Goal: Transaction & Acquisition: Purchase product/service

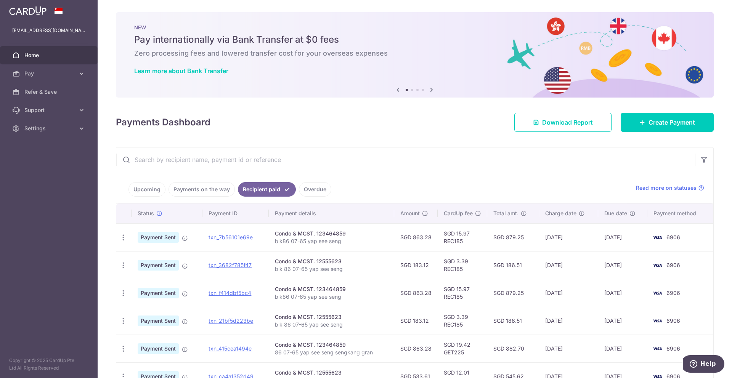
click at [410, 186] on ul "Upcoming Payments on the way Recipient paid Overdue" at bounding box center [371, 187] width 510 height 31
drag, startPoint x: 275, startPoint y: 241, endPoint x: 342, endPoint y: 247, distance: 66.5
click at [342, 247] on td "Condo & MCST. 123464859 blk86 07-65 yap see seng" at bounding box center [331, 237] width 125 height 28
copy p "blk86 07-65 yap see seng"
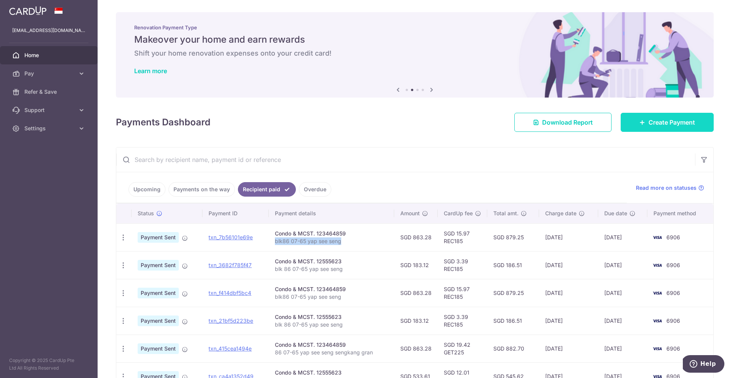
click at [639, 120] on icon at bounding box center [642, 122] width 6 height 6
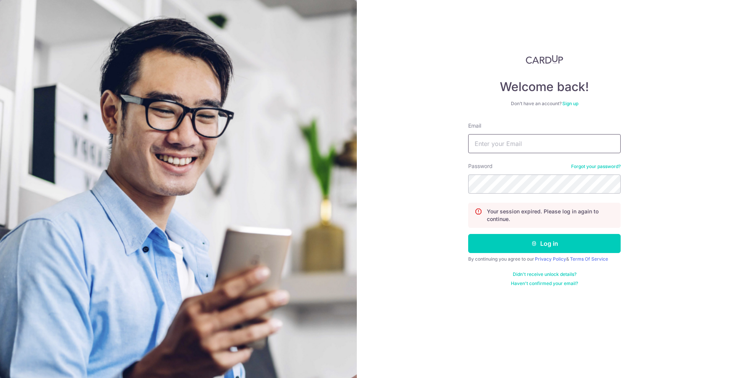
click at [546, 143] on input "Email" at bounding box center [544, 143] width 152 height 19
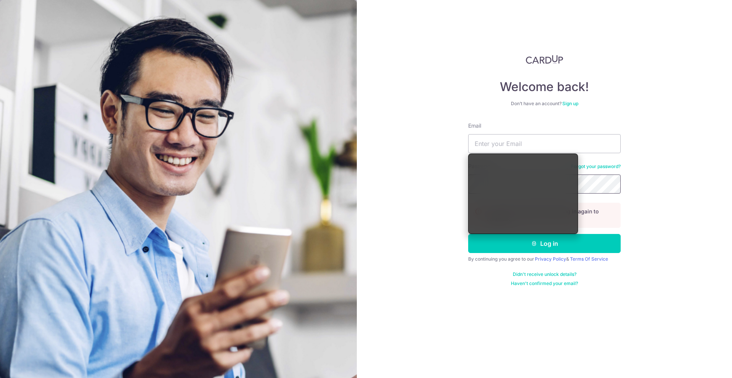
type input "[EMAIL_ADDRESS][DOMAIN_NAME]"
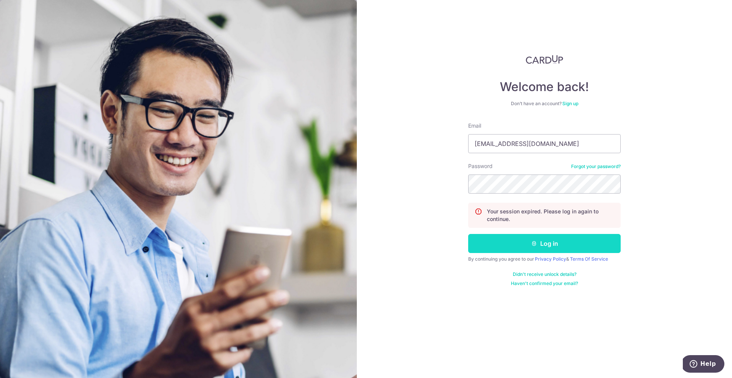
click at [516, 238] on button "Log in" at bounding box center [544, 243] width 152 height 19
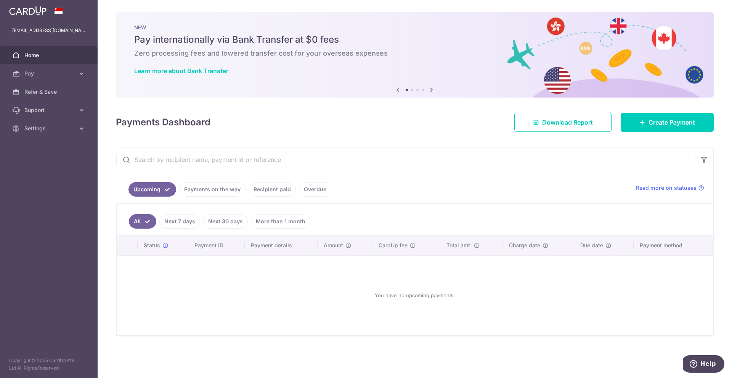
click at [277, 193] on link "Recipient paid" at bounding box center [271, 189] width 47 height 14
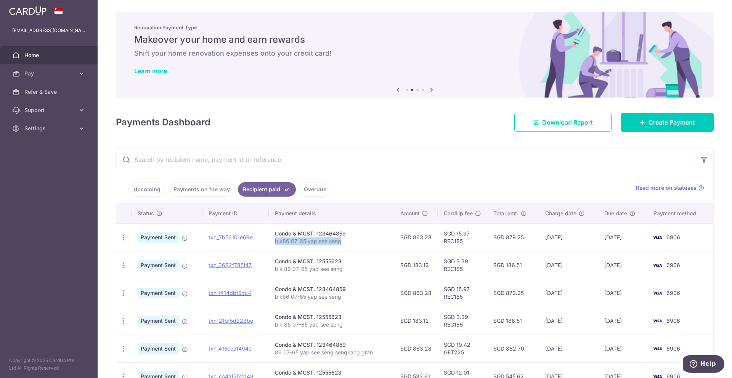
drag, startPoint x: 274, startPoint y: 240, endPoint x: 343, endPoint y: 239, distance: 69.0
click at [343, 239] on p "blk86 07-65 yap see seng" at bounding box center [331, 241] width 113 height 8
copy p "blk86 07-65 yap see seng"
click at [460, 120] on div "Payments Dashboard Download Report Create Payment" at bounding box center [414, 121] width 597 height 22
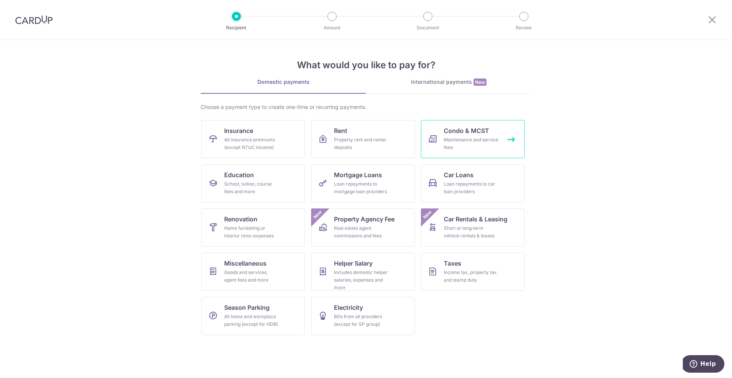
click at [432, 149] on link "Condo & MCST Maintenance and service fees" at bounding box center [473, 139] width 104 height 38
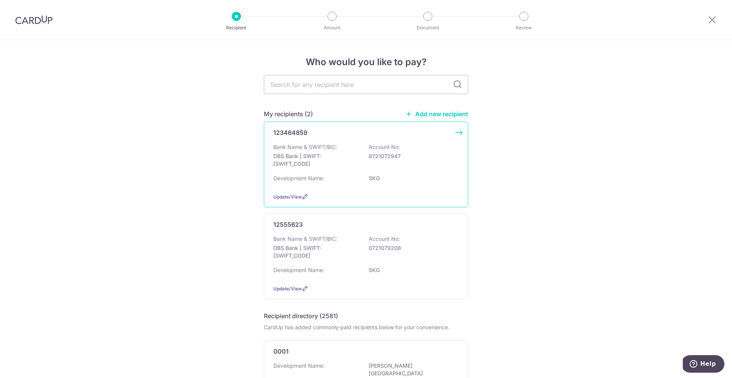
click at [385, 144] on p "Account No:" at bounding box center [383, 147] width 31 height 8
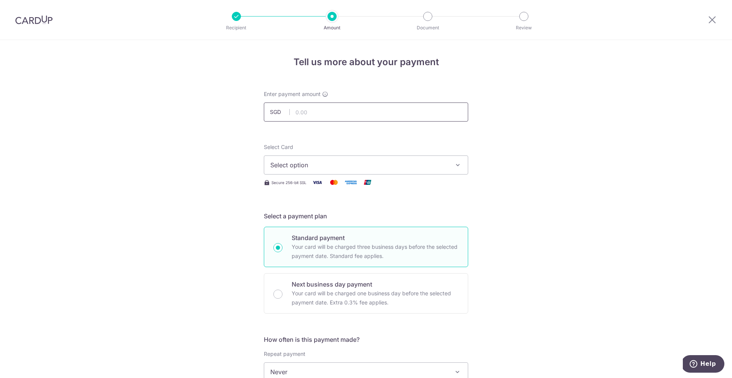
click at [319, 112] on input "text" at bounding box center [366, 111] width 204 height 19
type input "863.28"
click at [341, 167] on span "Select option" at bounding box center [359, 164] width 178 height 9
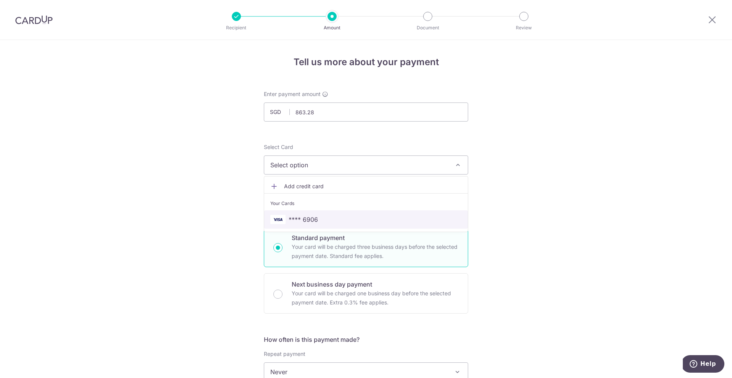
click at [324, 219] on span "**** 6906" at bounding box center [365, 219] width 191 height 9
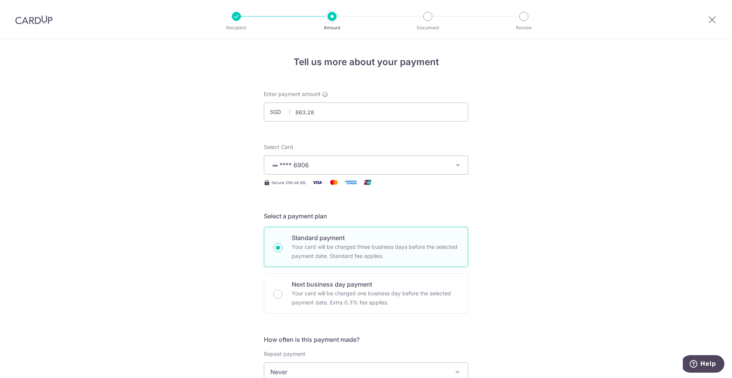
click at [192, 209] on div "Tell us more about your payment Enter payment amount SGD 863.28 863.28 Select C…" at bounding box center [366, 384] width 732 height 689
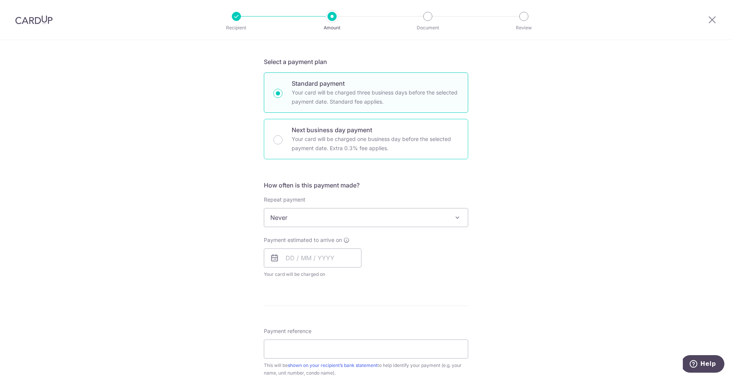
scroll to position [176, 0]
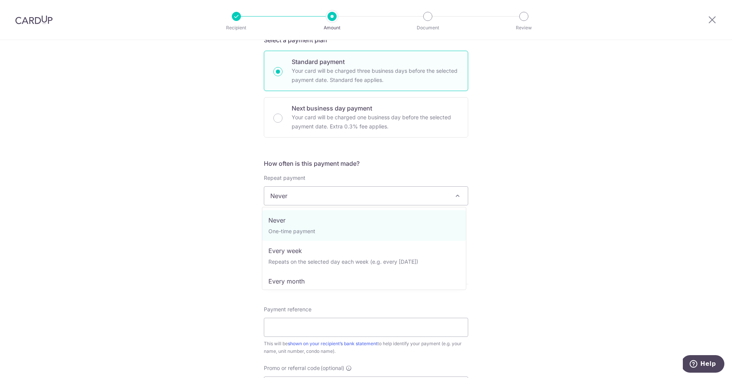
click at [392, 203] on span "Never" at bounding box center [365, 196] width 203 height 18
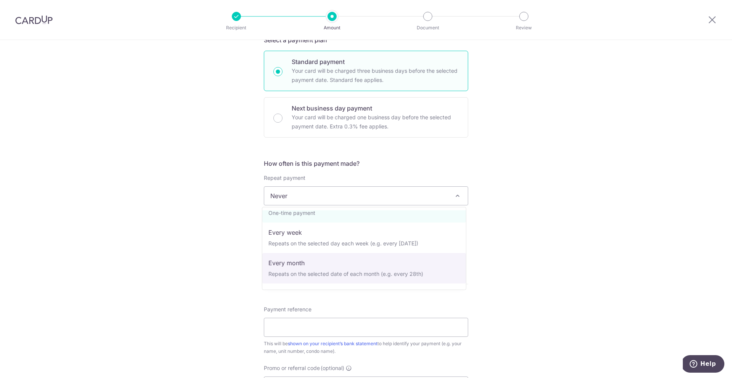
scroll to position [76, 0]
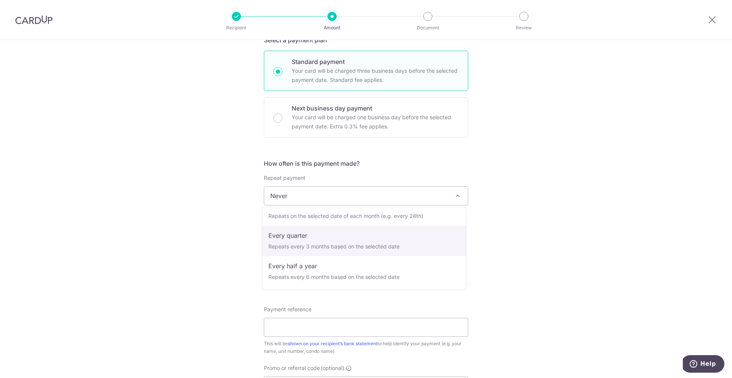
select select "4"
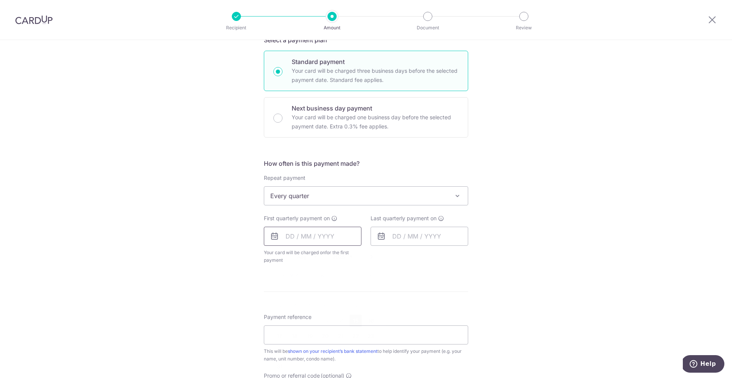
click at [346, 243] on input "text" at bounding box center [313, 236] width 98 height 19
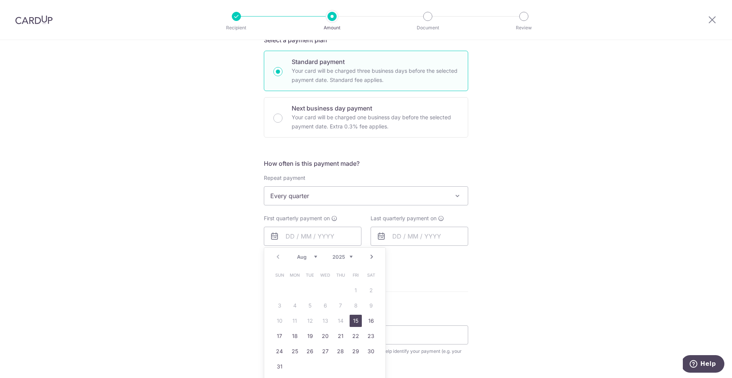
click at [351, 319] on link "15" at bounding box center [355, 321] width 12 height 12
type input "15/08/2025"
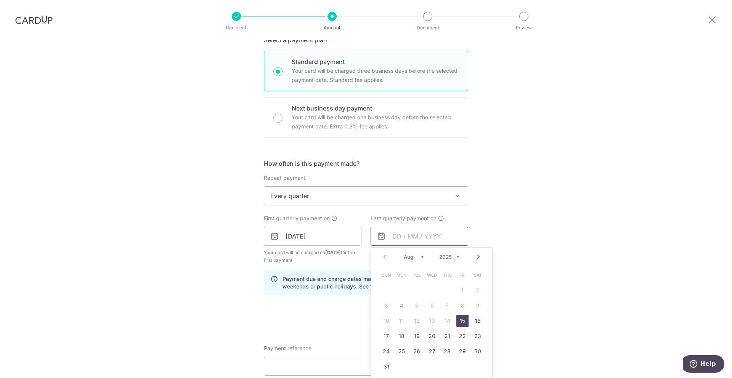
click at [397, 239] on input "text" at bounding box center [419, 236] width 98 height 19
click at [475, 257] on link "Next" at bounding box center [478, 256] width 9 height 9
click at [478, 318] on link "15" at bounding box center [477, 321] width 12 height 12
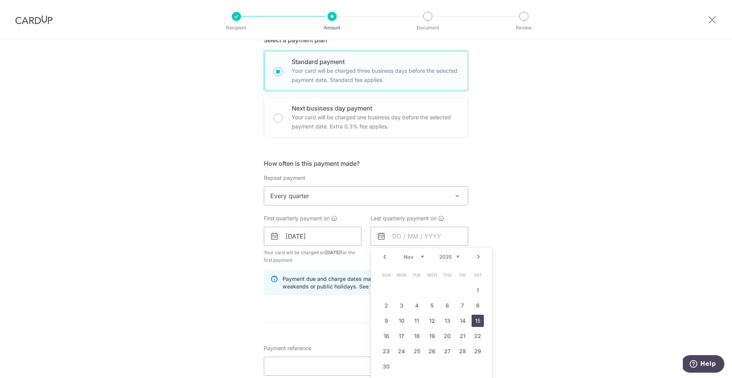
type input "15/11/2025"
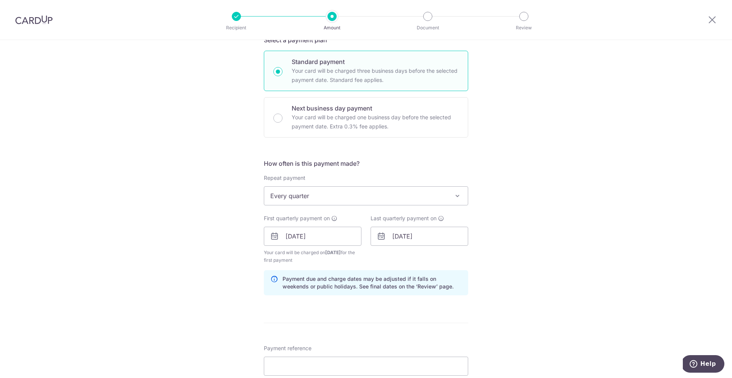
click at [506, 254] on div "Tell us more about your payment Enter payment amount SGD 863.28 863.28 Select C…" at bounding box center [366, 228] width 732 height 728
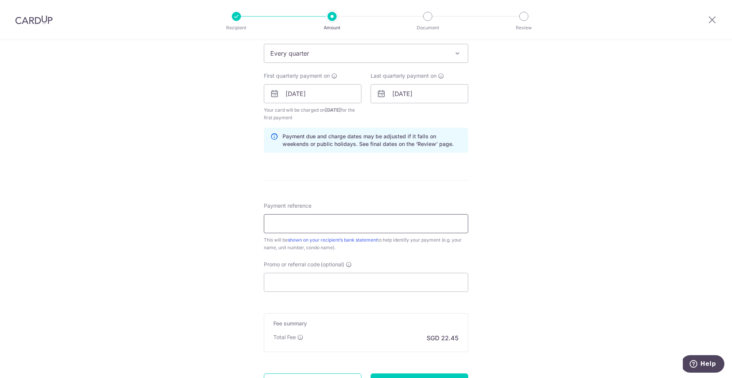
scroll to position [319, 0]
click at [356, 223] on input "Payment reference" at bounding box center [366, 223] width 204 height 19
paste input "blk86 07-65 yap see seng"
type input "blk86 07-65 yap see seng"
click at [226, 223] on div "Tell us more about your payment Enter payment amount SGD 863.28 863.28 Select C…" at bounding box center [366, 85] width 732 height 728
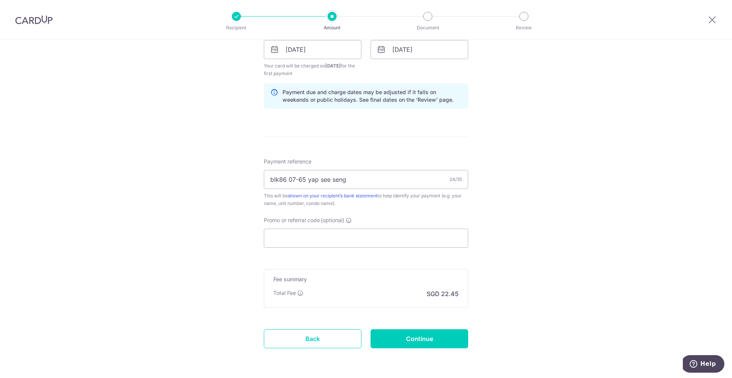
scroll to position [390, 0]
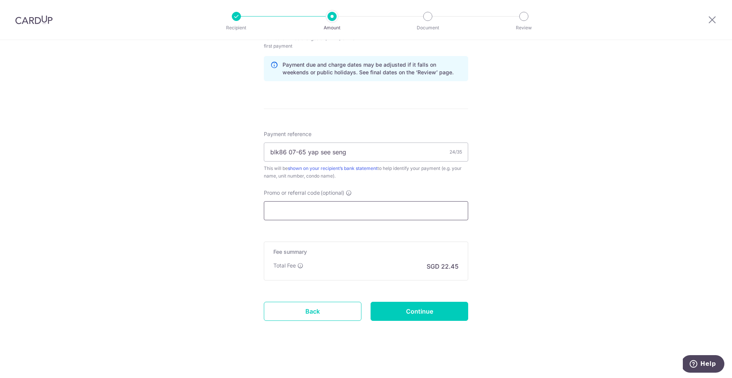
click at [327, 204] on input "Promo or referral code (optional)" at bounding box center [366, 210] width 204 height 19
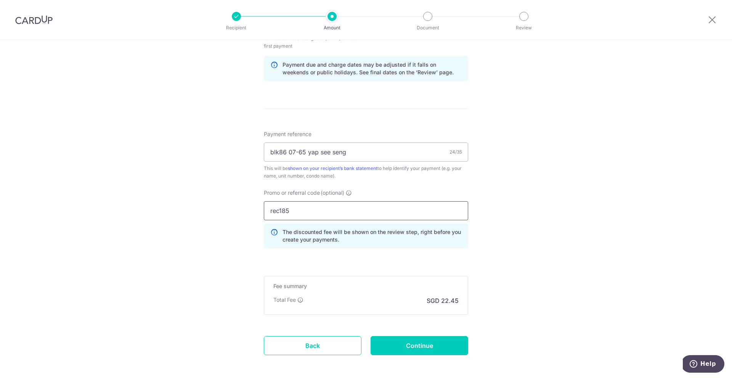
type input "rec185"
click at [514, 236] on div "Tell us more about your payment Enter payment amount SGD 863.28 863.28 Select C…" at bounding box center [366, 31] width 732 height 762
click at [425, 343] on input "Continue" at bounding box center [419, 345] width 98 height 19
type input "Create Schedule"
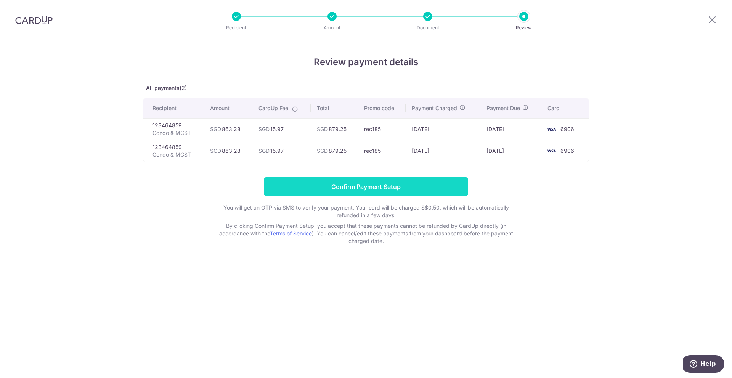
click at [434, 187] on input "Confirm Payment Setup" at bounding box center [366, 186] width 204 height 19
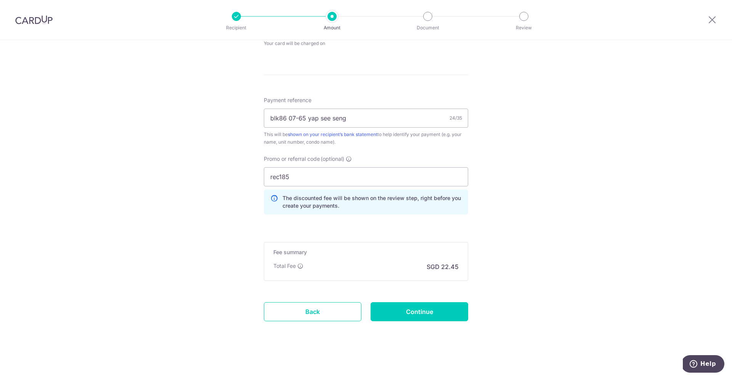
scroll to position [417, 0]
click at [443, 307] on input "Continue" at bounding box center [419, 311] width 98 height 19
type input "Update Schedule"
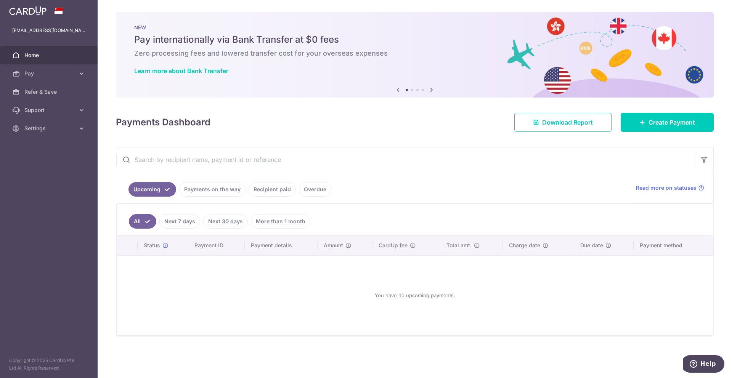
click at [223, 189] on link "Payments on the way" at bounding box center [212, 189] width 66 height 14
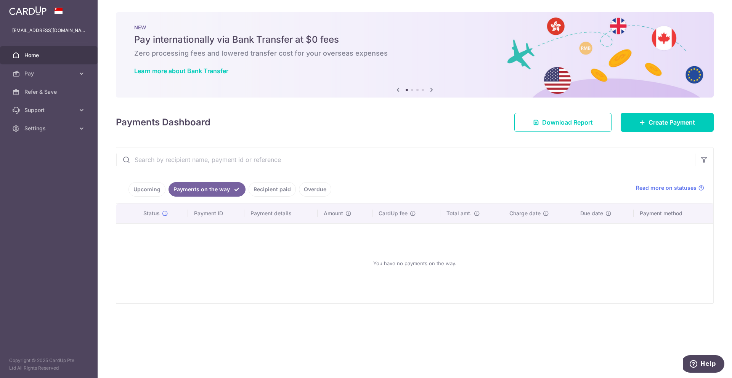
click at [285, 191] on link "Recipient paid" at bounding box center [271, 189] width 47 height 14
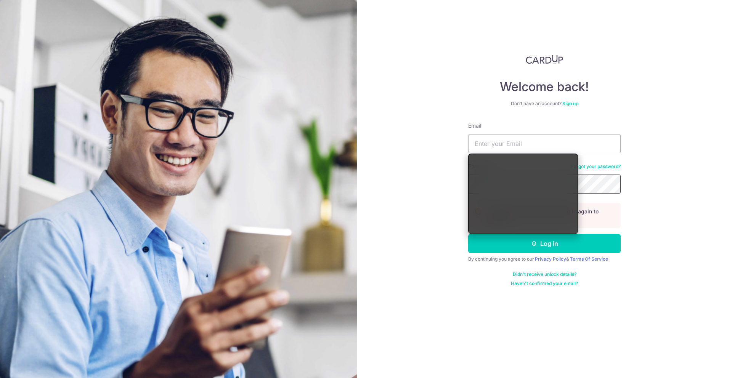
type input "[EMAIL_ADDRESS][DOMAIN_NAME]"
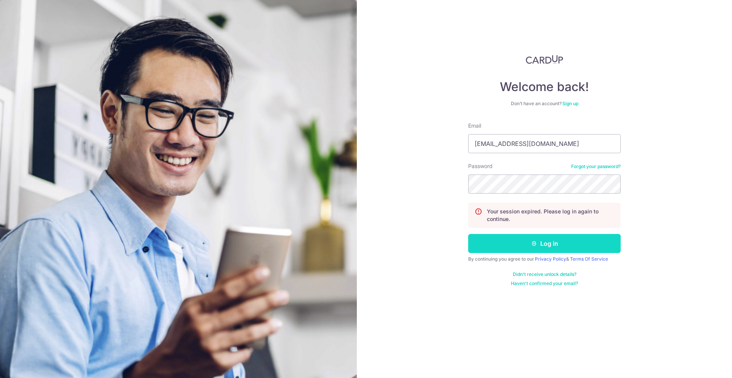
click at [538, 249] on button "Log in" at bounding box center [544, 243] width 152 height 19
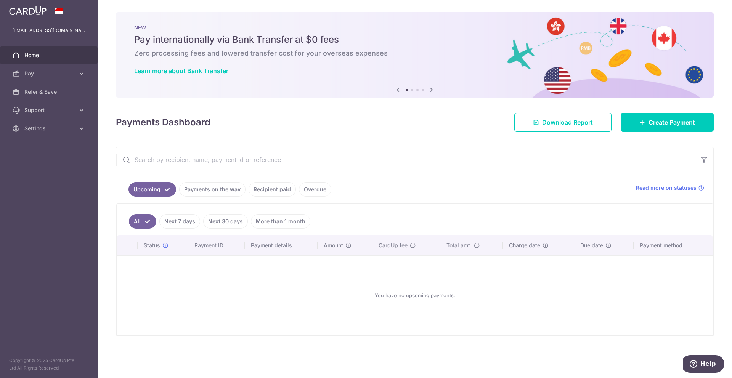
click at [283, 193] on link "Recipient paid" at bounding box center [271, 189] width 47 height 14
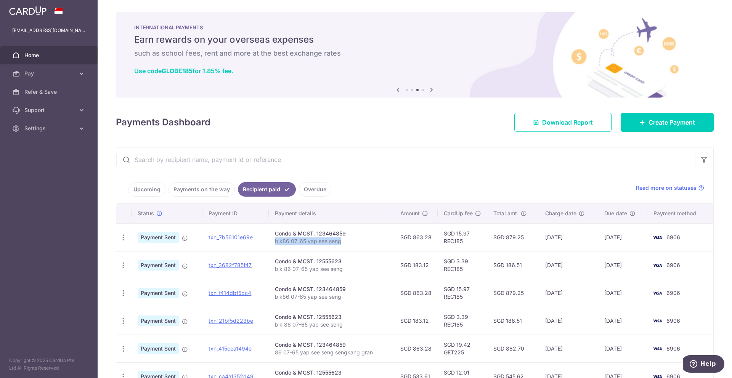
drag, startPoint x: 275, startPoint y: 240, endPoint x: 345, endPoint y: 247, distance: 70.8
click at [345, 247] on td "Condo & MCST. 123464859 blk86 07-65 yap see seng" at bounding box center [331, 237] width 125 height 28
copy p "blk86 07-65 yap see seng"
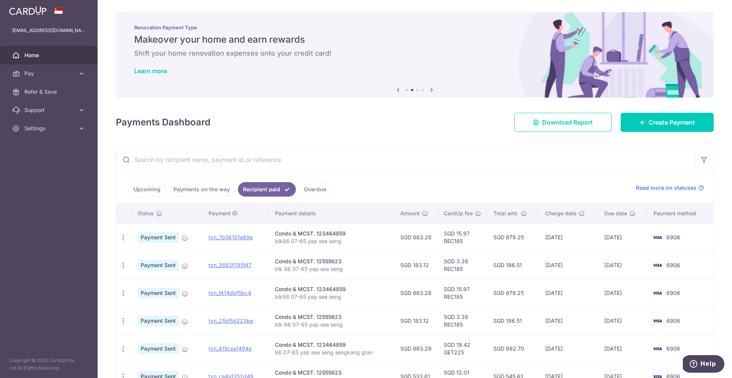
click at [230, 148] on input "text" at bounding box center [405, 159] width 578 height 24
click at [26, 74] on span "Pay" at bounding box center [49, 74] width 50 height 8
click at [27, 89] on span "Payments" at bounding box center [49, 92] width 50 height 8
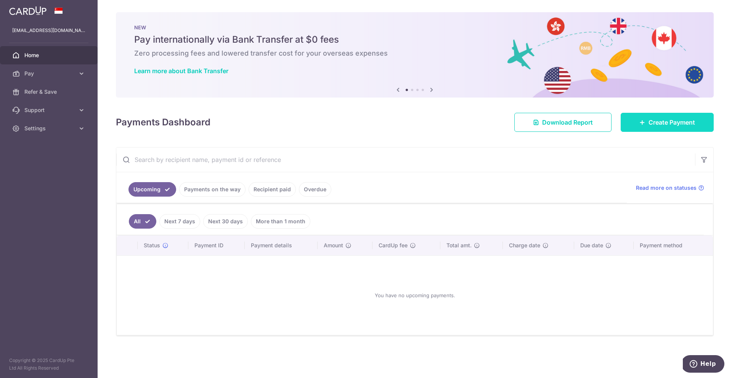
click at [682, 124] on span "Create Payment" at bounding box center [671, 122] width 46 height 9
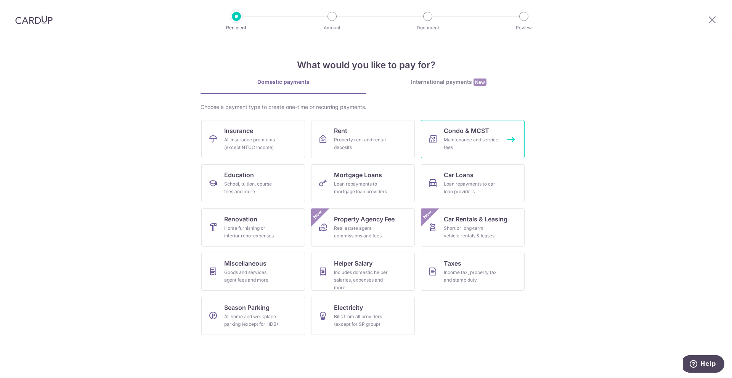
click at [446, 139] on div "Maintenance and service fees" at bounding box center [470, 143] width 55 height 15
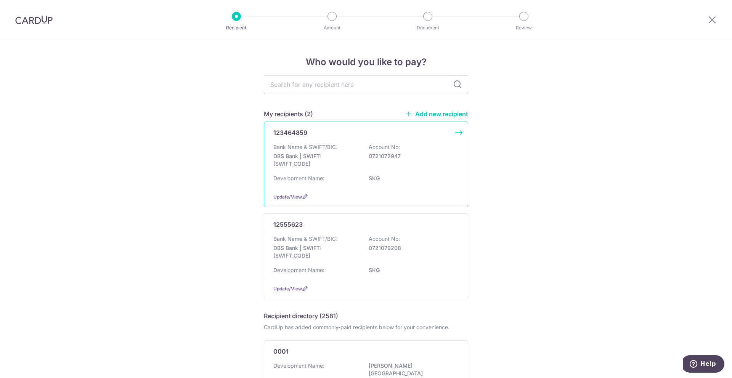
click at [405, 185] on div "Development Name: SKG" at bounding box center [365, 180] width 185 height 12
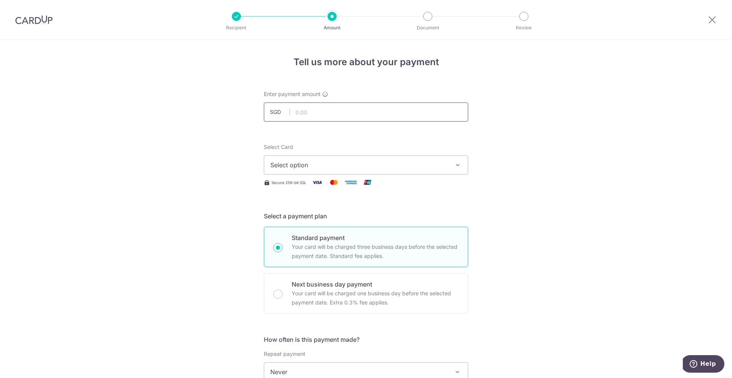
click at [307, 116] on input "text" at bounding box center [366, 111] width 204 height 19
type input "863.28"
click at [501, 122] on div "Tell us more about your payment Enter payment amount SGD 863.28 863.28 Select C…" at bounding box center [366, 384] width 732 height 689
click at [352, 160] on span "Select option" at bounding box center [359, 164] width 178 height 9
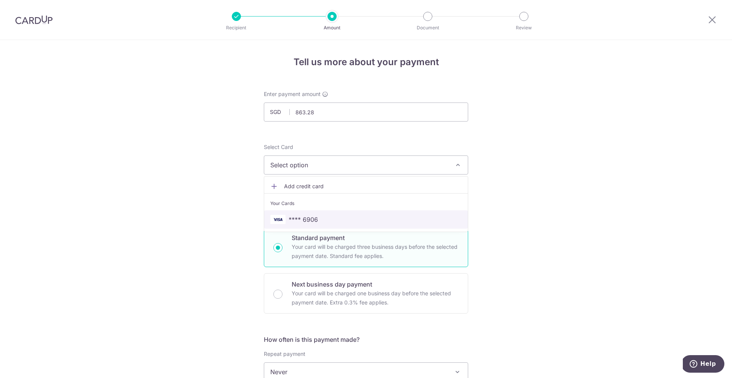
click at [293, 222] on span "**** 6906" at bounding box center [302, 219] width 29 height 9
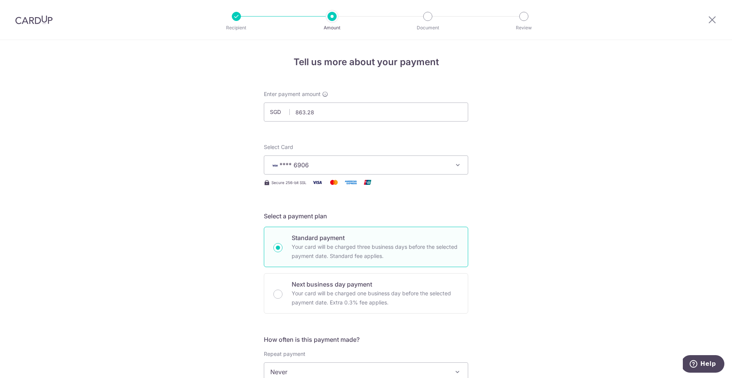
click at [195, 233] on div "Tell us more about your payment Enter payment amount SGD 863.28 863.28 Select C…" at bounding box center [366, 384] width 732 height 689
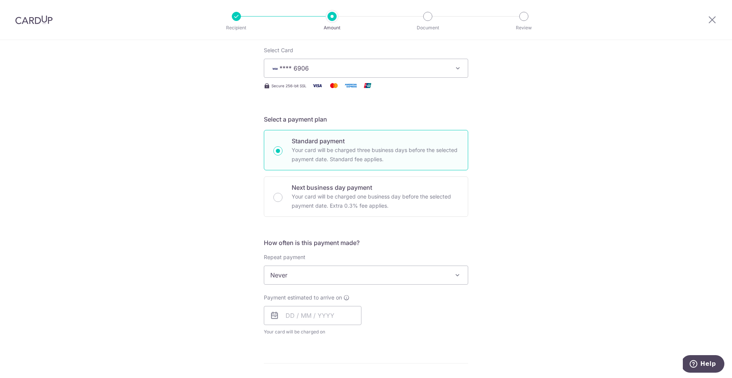
scroll to position [131, 0]
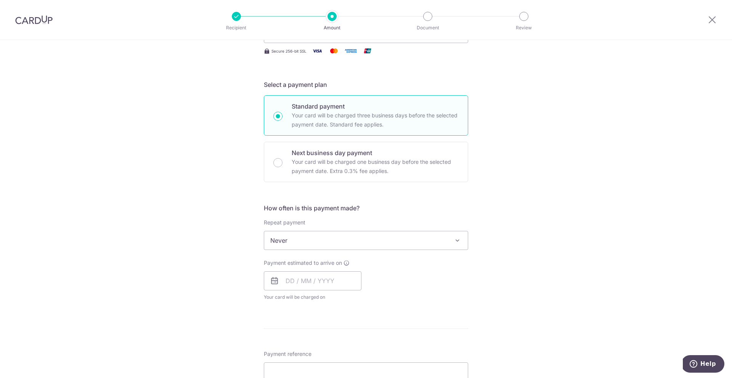
click at [280, 244] on span "Never" at bounding box center [365, 240] width 203 height 18
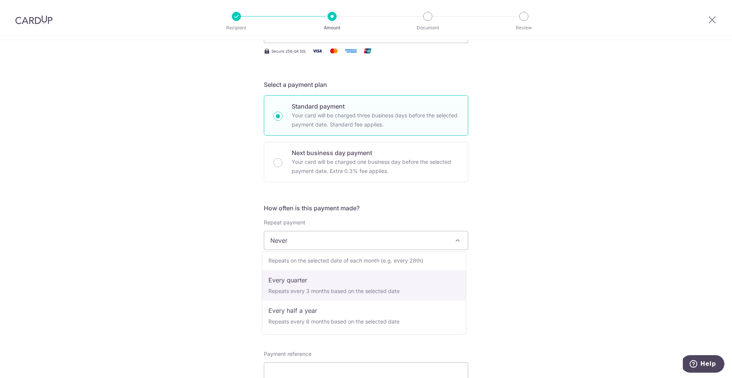
select select "4"
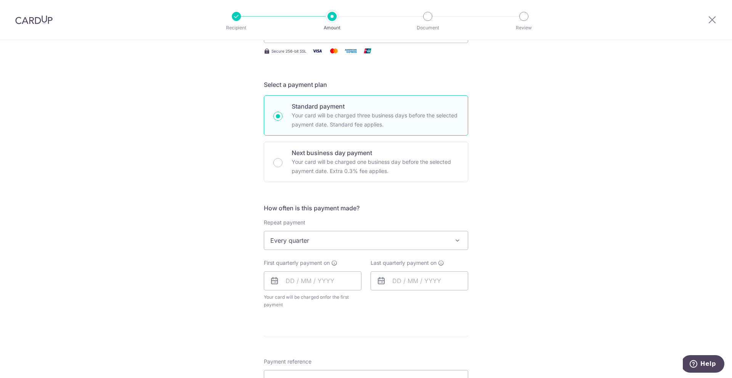
click at [216, 267] on div "Tell us more about your payment Enter payment amount SGD 863.28 863.28 Select C…" at bounding box center [366, 257] width 732 height 697
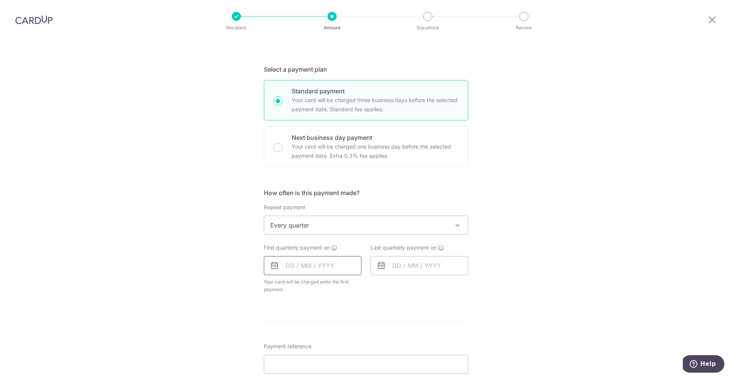
click at [312, 266] on input "text" at bounding box center [313, 265] width 98 height 19
click at [355, 348] on link "15" at bounding box center [355, 350] width 12 height 12
type input "15/08/2025"
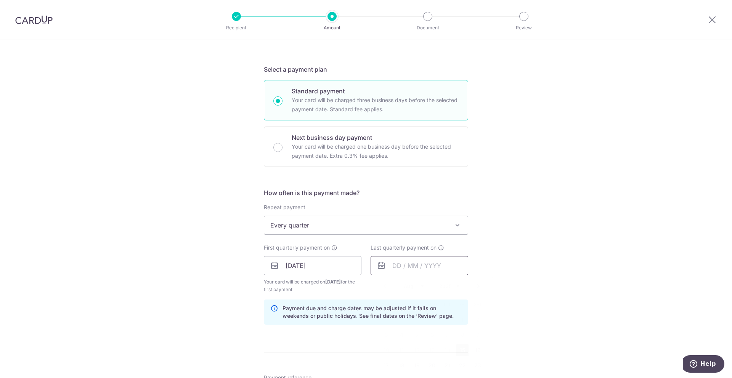
click at [435, 266] on input "text" at bounding box center [419, 265] width 98 height 19
click at [476, 288] on link "Next" at bounding box center [478, 286] width 9 height 9
click at [475, 352] on link "15" at bounding box center [477, 350] width 12 height 12
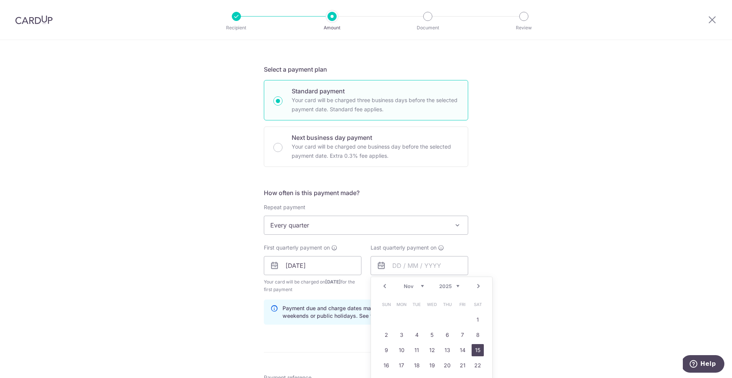
type input "15/11/2025"
click at [529, 267] on div "Tell us more about your payment Enter payment amount SGD 863.28 863.28 Select C…" at bounding box center [366, 257] width 732 height 728
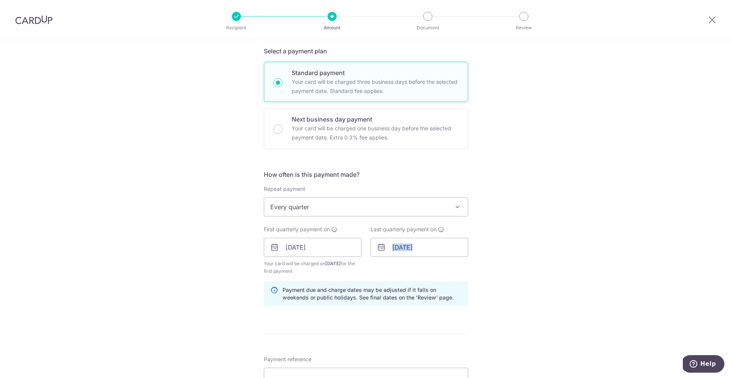
click at [529, 267] on div "Tell us more about your payment Enter payment amount SGD 863.28 863.28 Select C…" at bounding box center [366, 239] width 732 height 728
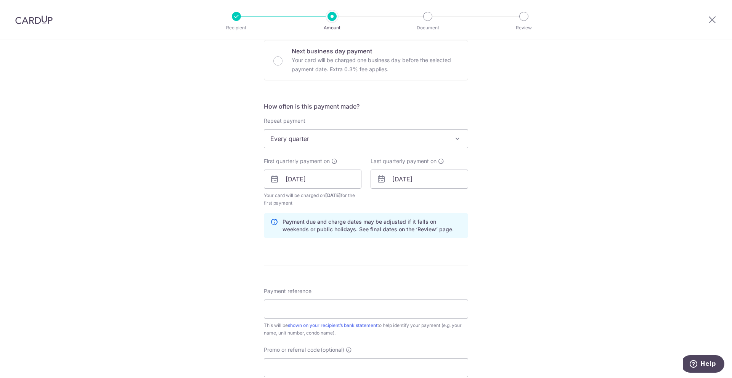
scroll to position [234, 0]
click at [321, 306] on input "Payment reference" at bounding box center [366, 307] width 204 height 19
paste input "blk86 07-65 yap see seng"
type input "blk86 07-65 yap see seng"
click at [132, 273] on div "Tell us more about your payment Enter payment amount SGD 863.28 863.28 Select C…" at bounding box center [366, 170] width 732 height 728
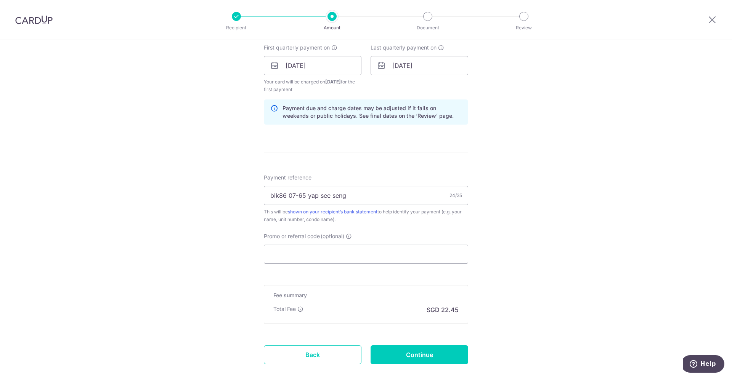
scroll to position [352, 0]
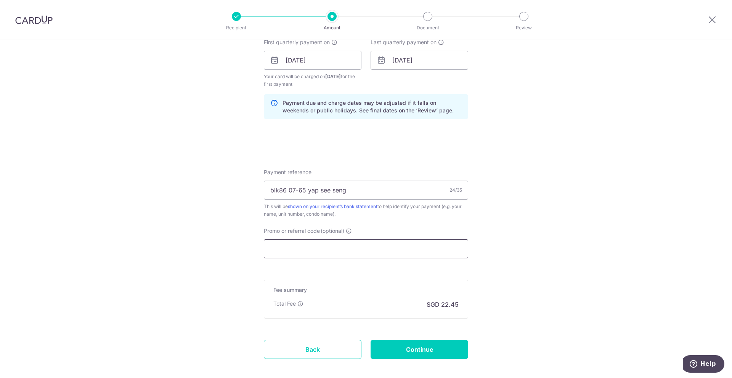
click at [272, 245] on input "Promo or referral code (optional)" at bounding box center [366, 248] width 204 height 19
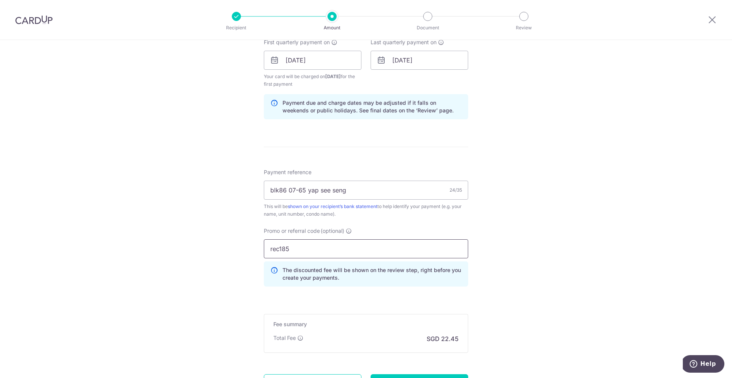
type input "rec185"
click at [187, 248] on div "Tell us more about your payment Enter payment amount SGD 863.28 863.28 Select C…" at bounding box center [366, 69] width 732 height 762
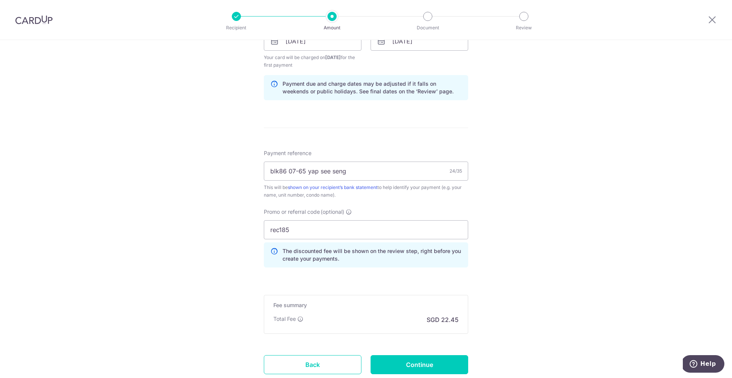
scroll to position [371, 0]
click at [442, 359] on input "Continue" at bounding box center [419, 364] width 98 height 19
type input "Create Schedule"
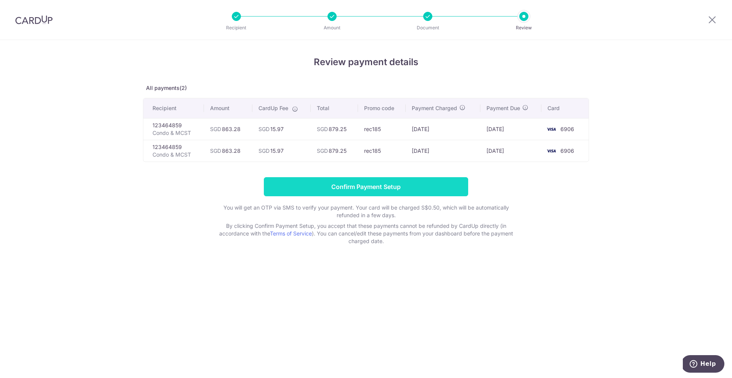
click at [401, 186] on input "Confirm Payment Setup" at bounding box center [366, 186] width 204 height 19
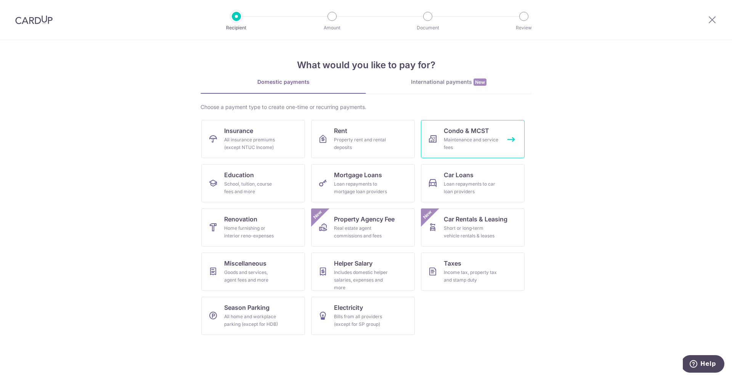
click at [494, 134] on link "Condo & MCST Maintenance and service fees" at bounding box center [473, 139] width 104 height 38
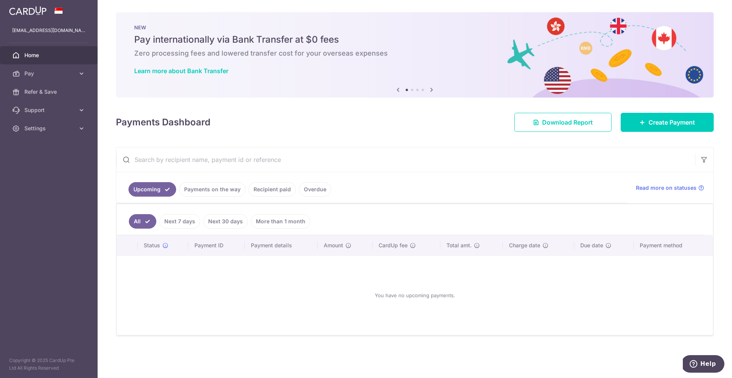
click at [279, 194] on link "Recipient paid" at bounding box center [271, 189] width 47 height 14
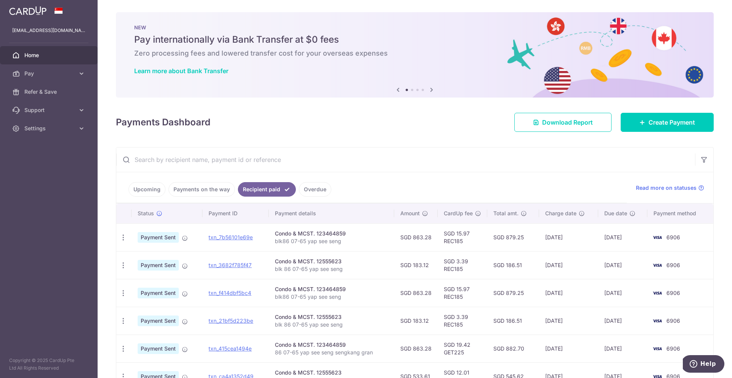
scroll to position [18, 0]
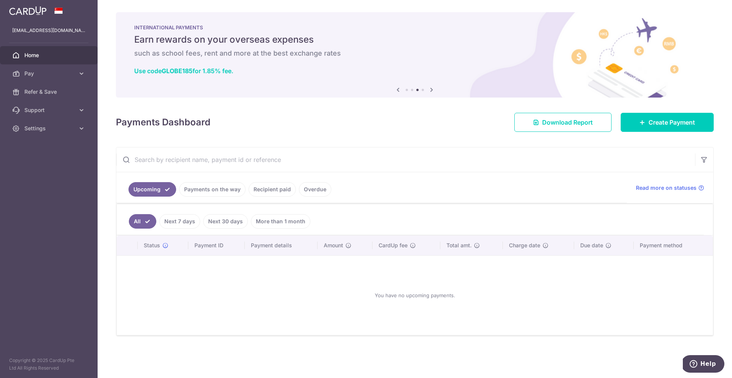
click at [282, 188] on link "Recipient paid" at bounding box center [271, 189] width 47 height 14
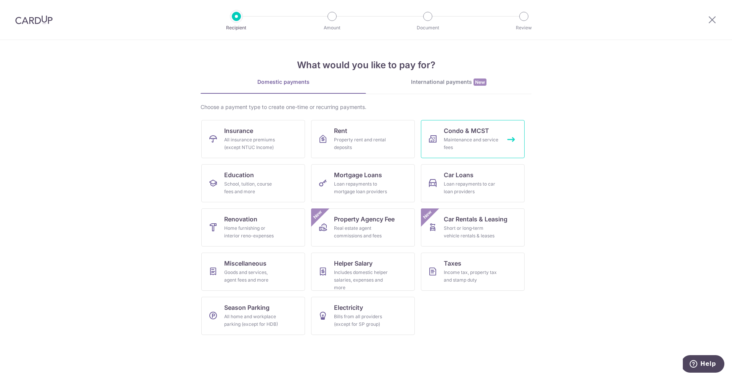
click at [474, 130] on span "Condo & MCST" at bounding box center [465, 130] width 45 height 9
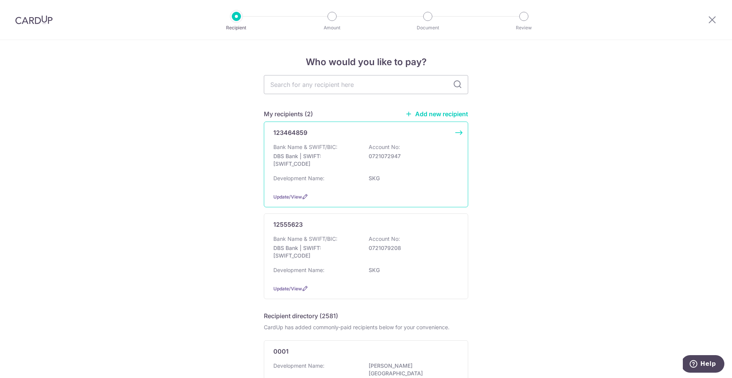
click at [400, 159] on p "0721072947" at bounding box center [410, 156] width 85 height 8
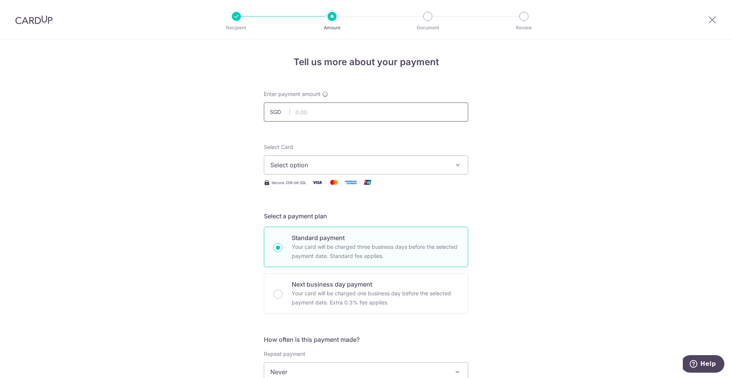
click at [402, 118] on input "text" at bounding box center [366, 111] width 204 height 19
type input "863.28"
click at [383, 161] on span "Select option" at bounding box center [359, 164] width 178 height 9
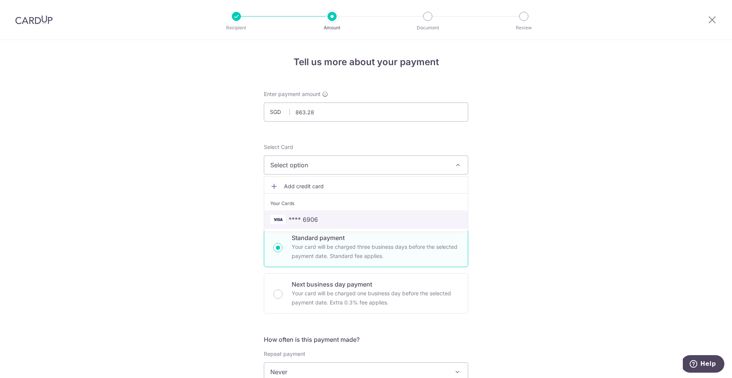
click at [364, 215] on span "**** 6906" at bounding box center [365, 219] width 191 height 9
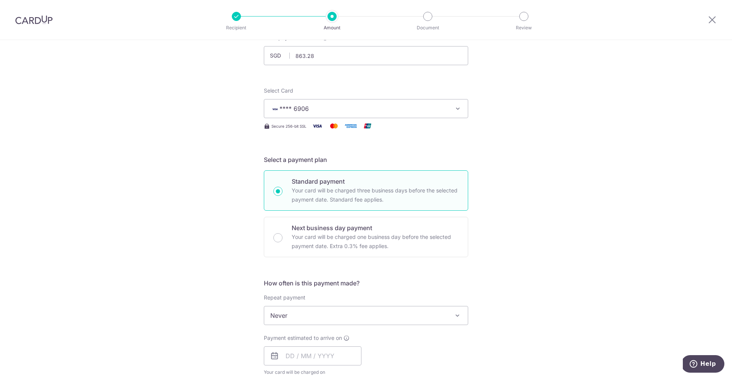
scroll to position [88, 0]
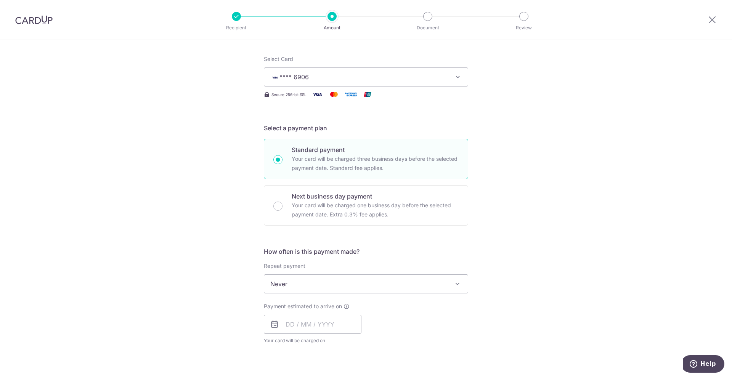
click at [413, 281] on span "Never" at bounding box center [365, 284] width 203 height 18
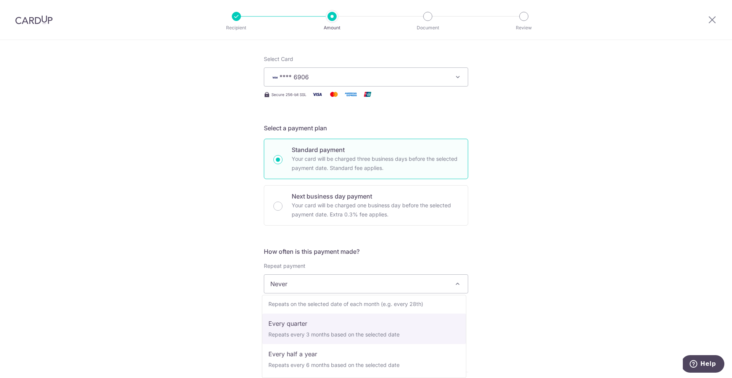
scroll to position [75, 0]
select select "4"
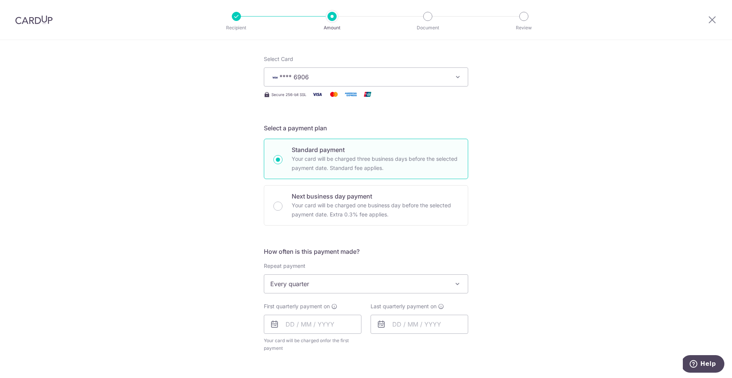
click at [528, 297] on div "Tell us more about your payment Enter payment amount SGD 863.28 863.28 Select C…" at bounding box center [366, 300] width 732 height 697
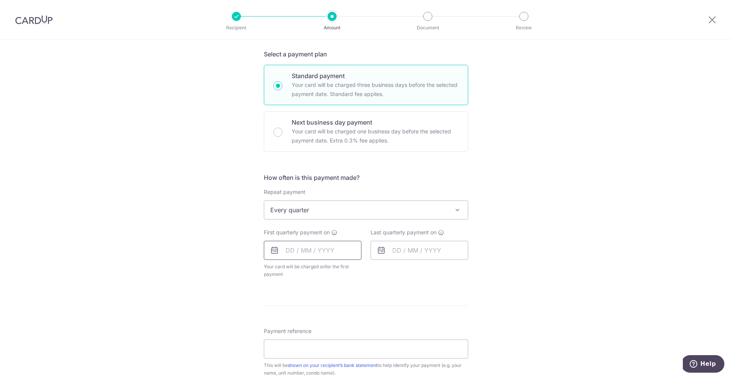
click at [329, 250] on input "text" at bounding box center [313, 250] width 98 height 19
click at [355, 334] on link "15" at bounding box center [355, 335] width 12 height 12
type input "15/08/2025"
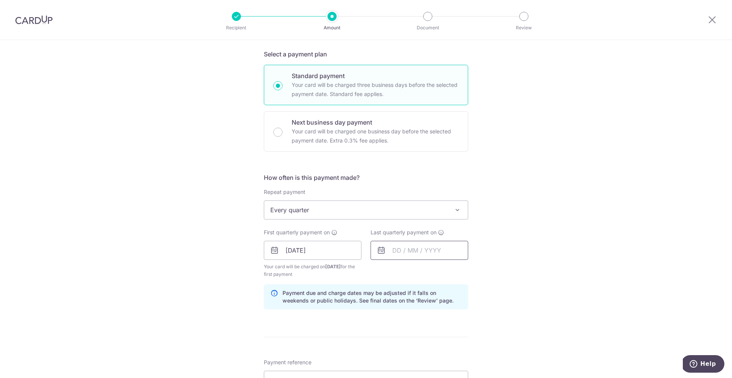
click at [414, 253] on input "text" at bounding box center [419, 250] width 98 height 19
click at [476, 271] on link "Next" at bounding box center [478, 270] width 9 height 9
click at [471, 333] on link "15" at bounding box center [477, 335] width 12 height 12
type input "[DATE]"
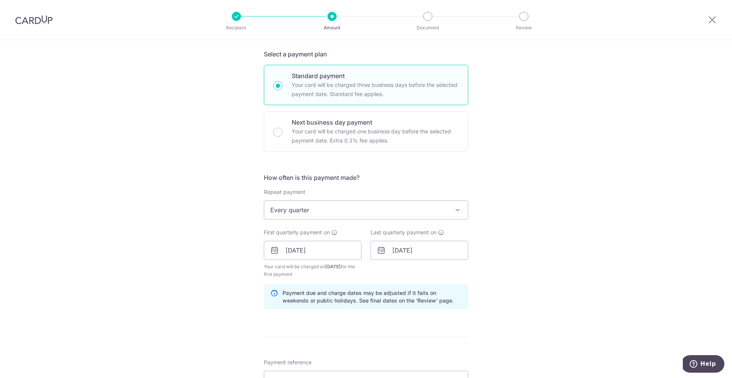
click at [483, 299] on div "Tell us more about your payment Enter payment amount SGD 863.28 863.28 Select C…" at bounding box center [366, 242] width 732 height 728
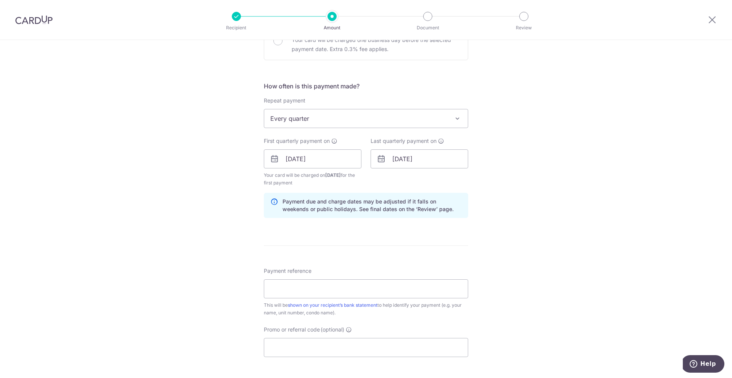
click at [371, 299] on div "Payment reference This will be shown on your recipient’s bank statement to help…" at bounding box center [366, 292] width 204 height 50
click at [371, 295] on input "Payment reference" at bounding box center [366, 288] width 204 height 19
paste input "blk86 07-65 yap see seng"
type input "blk86 07-65 yap see seng"
click at [507, 260] on div "Tell us more about your payment Enter payment amount SGD 863.28 863.28 Select C…" at bounding box center [366, 151] width 732 height 728
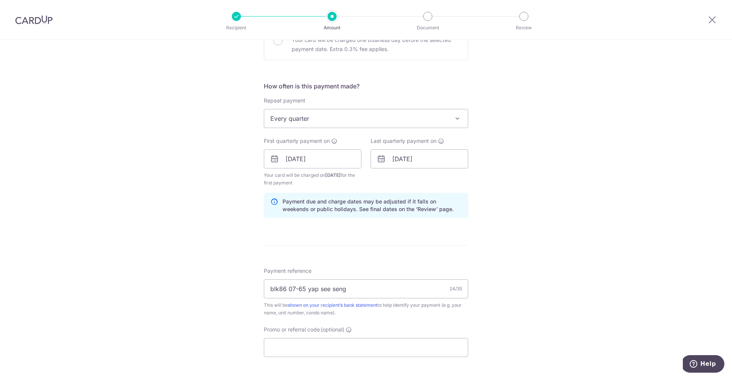
scroll to position [341, 0]
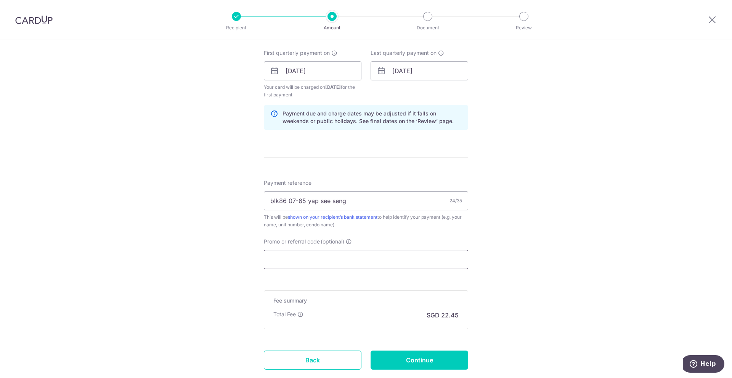
click at [437, 260] on input "Promo or referral code (optional)" at bounding box center [366, 259] width 204 height 19
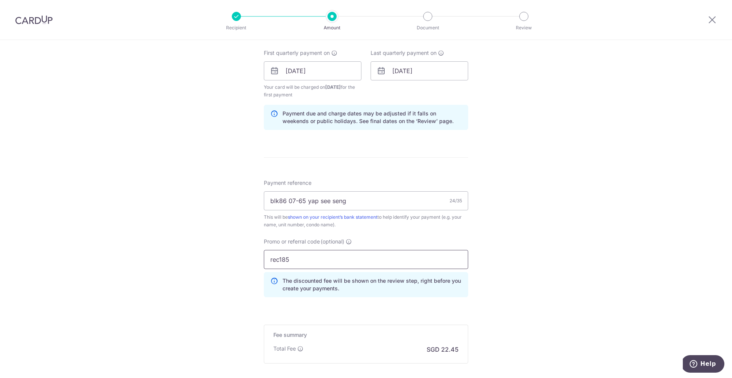
type input "rec185"
click at [537, 251] on div "Tell us more about your payment Enter payment amount SGD 863.28 863.28 Select C…" at bounding box center [366, 80] width 732 height 762
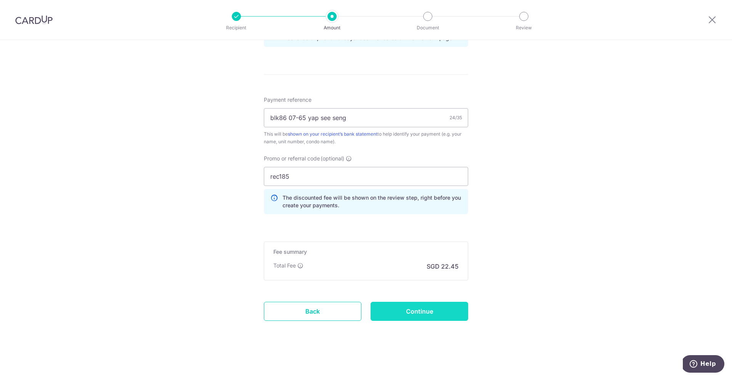
click at [429, 320] on input "Continue" at bounding box center [419, 311] width 98 height 19
type input "Create Schedule"
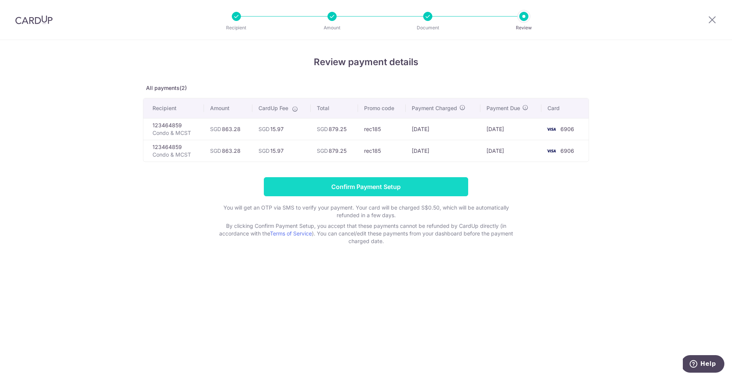
click at [399, 188] on input "Confirm Payment Setup" at bounding box center [366, 186] width 204 height 19
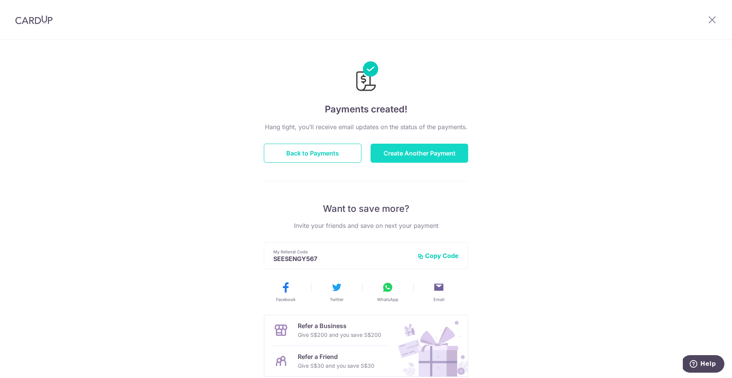
click at [437, 151] on button "Create Another Payment" at bounding box center [419, 153] width 98 height 19
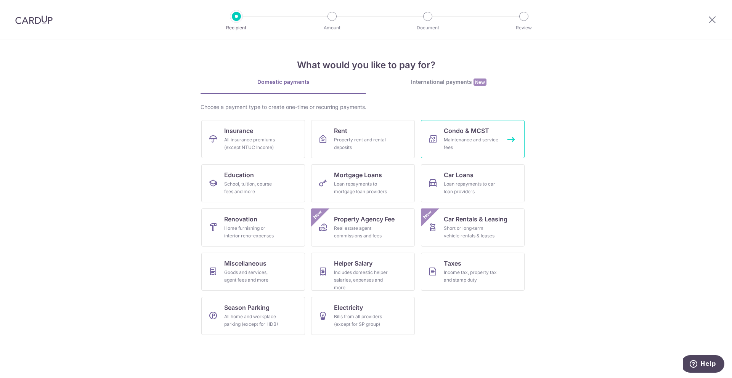
click at [448, 146] on div "Maintenance and service fees" at bounding box center [470, 143] width 55 height 15
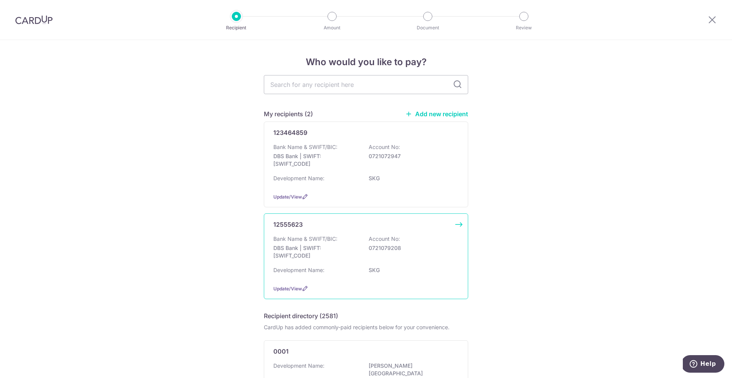
click at [400, 240] on div "Bank Name & SWIFT/BIC: DBS Bank | SWIFT: DBSSSGSGXXX Account No: 0721079208" at bounding box center [365, 249] width 185 height 28
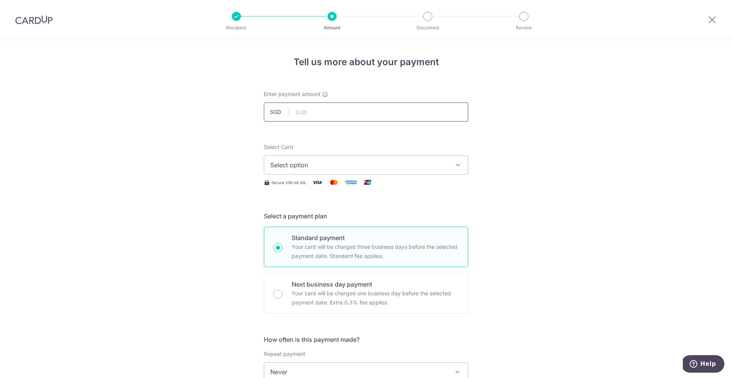
click at [363, 111] on input "text" at bounding box center [366, 111] width 204 height 19
type input "183.12"
click at [360, 163] on span "Select option" at bounding box center [359, 164] width 178 height 9
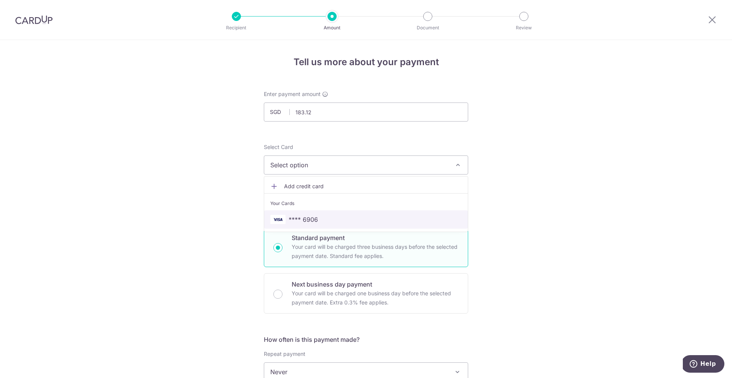
click at [349, 217] on span "**** 6906" at bounding box center [365, 219] width 191 height 9
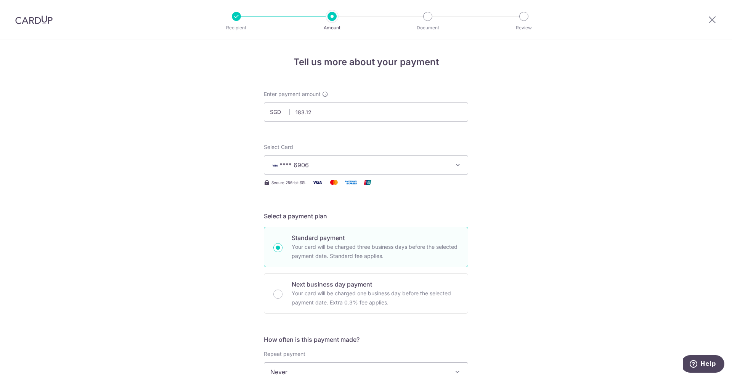
click at [239, 216] on div "Tell us more about your payment Enter payment amount SGD 183.12 183.12 Select C…" at bounding box center [366, 384] width 732 height 689
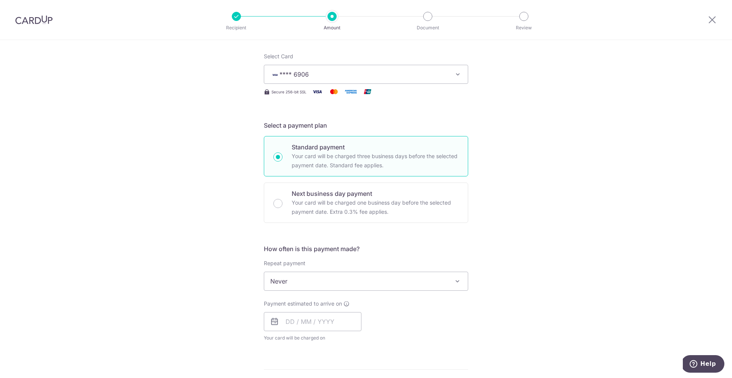
scroll to position [93, 0]
click at [301, 279] on span "Never" at bounding box center [365, 279] width 203 height 18
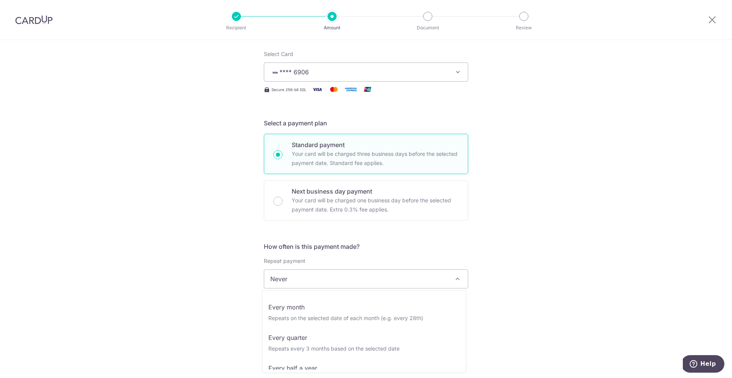
scroll to position [76, 0]
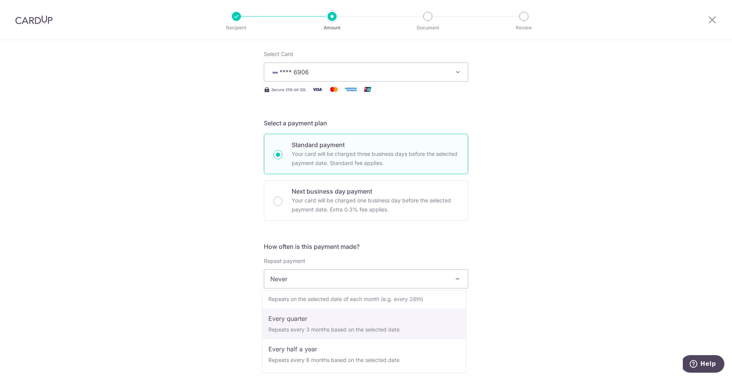
select select "4"
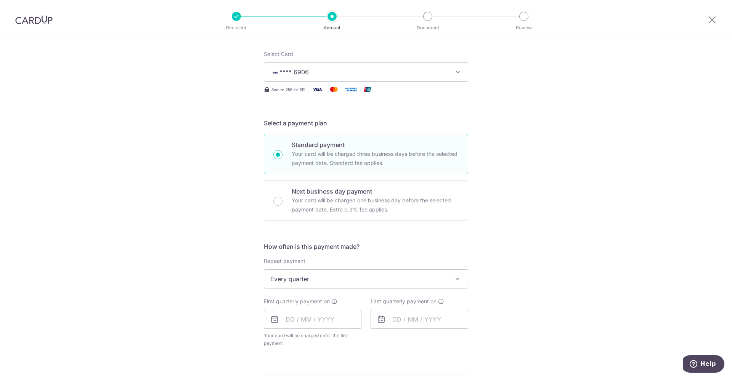
click at [236, 297] on div "Tell us more about your payment Enter payment amount SGD 183.12 183.12 Select C…" at bounding box center [366, 295] width 732 height 697
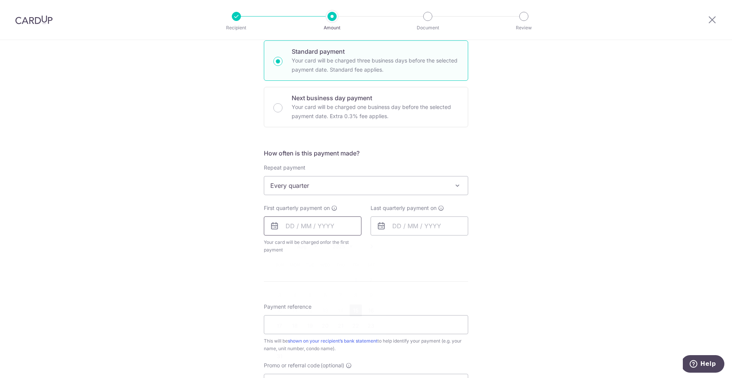
click at [315, 224] on input "text" at bounding box center [313, 225] width 98 height 19
click at [356, 307] on link "15" at bounding box center [355, 310] width 12 height 12
type input "[DATE]"
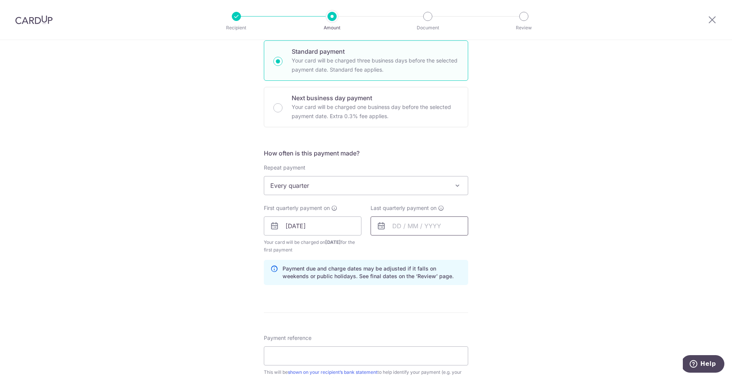
click at [443, 226] on input "text" at bounding box center [419, 225] width 98 height 19
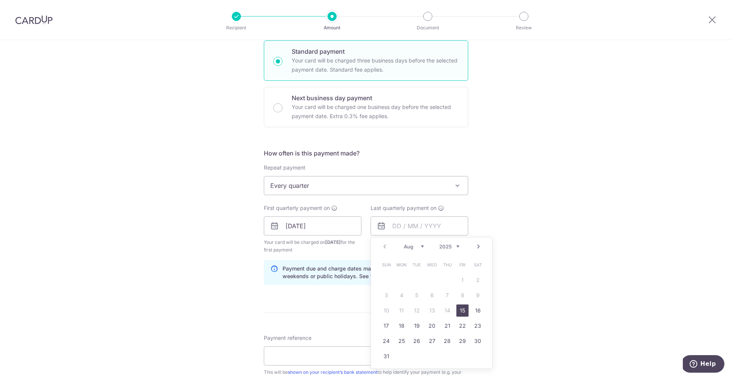
click at [476, 244] on link "Next" at bounding box center [478, 246] width 9 height 9
click at [474, 311] on link "15" at bounding box center [477, 310] width 12 height 12
type input "15/11/2025"
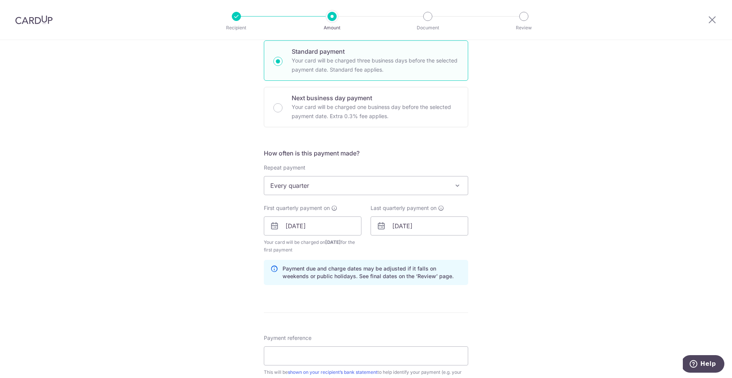
click at [533, 282] on div "Tell us more about your payment Enter payment amount SGD 183.12 183.12 Select C…" at bounding box center [366, 218] width 732 height 728
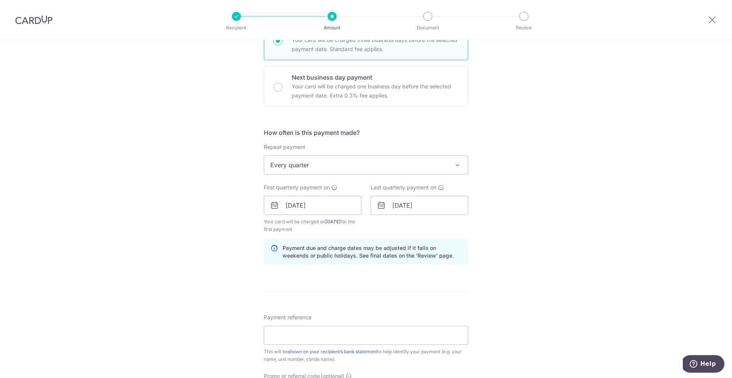
scroll to position [264, 0]
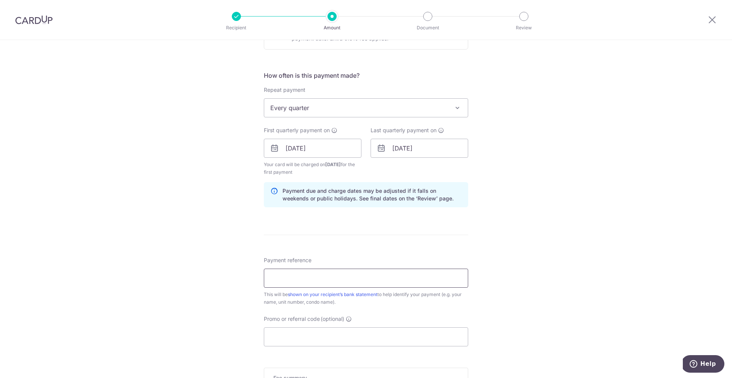
click at [384, 271] on input "Payment reference" at bounding box center [366, 278] width 204 height 19
paste input "blk86 07-65 yap see seng"
type input "blk86 07-65 yap see seng"
click at [527, 253] on div "Tell us more about your payment Enter payment amount SGD 183.12 183.12 Select C…" at bounding box center [366, 140] width 732 height 728
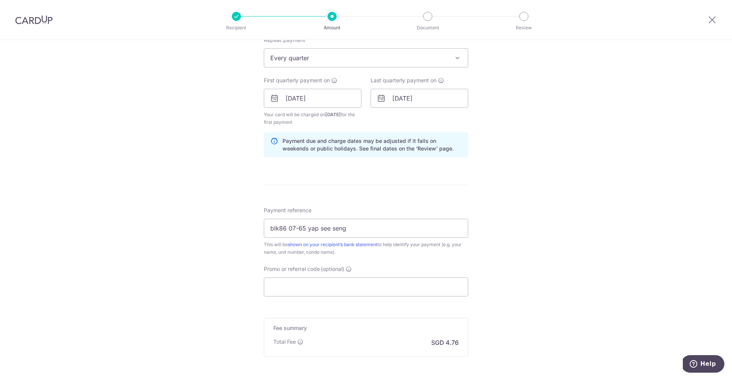
scroll to position [352, 0]
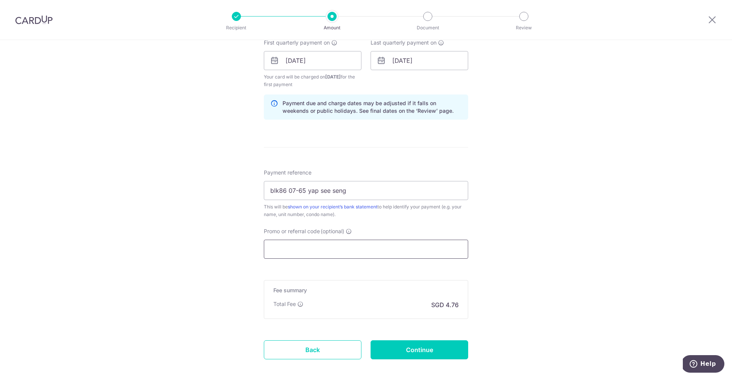
click at [374, 248] on input "Promo or referral code (optional)" at bounding box center [366, 249] width 204 height 19
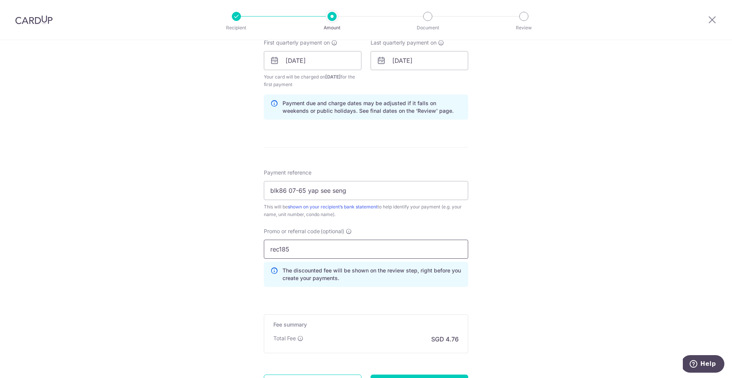
type input "rec185"
click at [542, 255] on div "Tell us more about your payment Enter payment amount SGD 183.12 183.12 Select C…" at bounding box center [366, 69] width 732 height 762
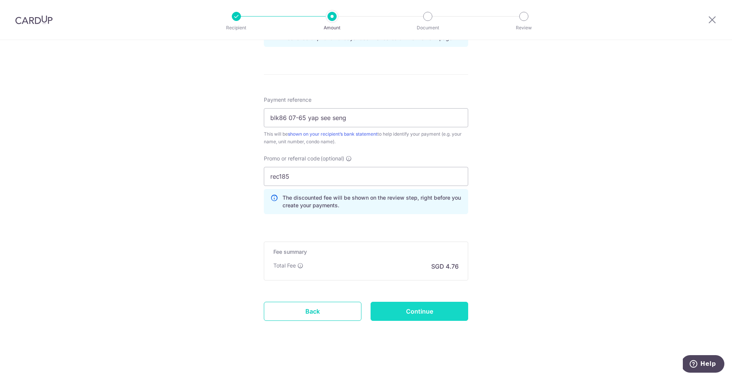
click at [427, 314] on input "Continue" at bounding box center [419, 311] width 98 height 19
type input "Create Schedule"
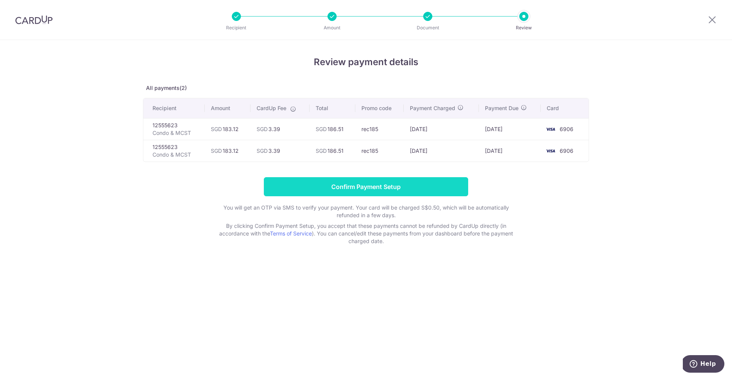
click at [357, 182] on input "Confirm Payment Setup" at bounding box center [366, 186] width 204 height 19
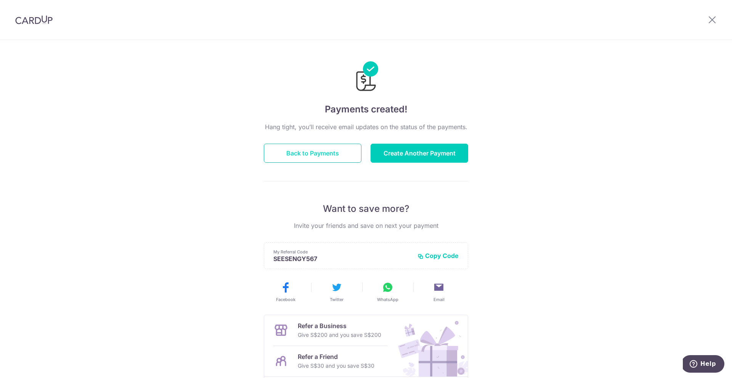
click at [346, 151] on button "Back to Payments" at bounding box center [313, 153] width 98 height 19
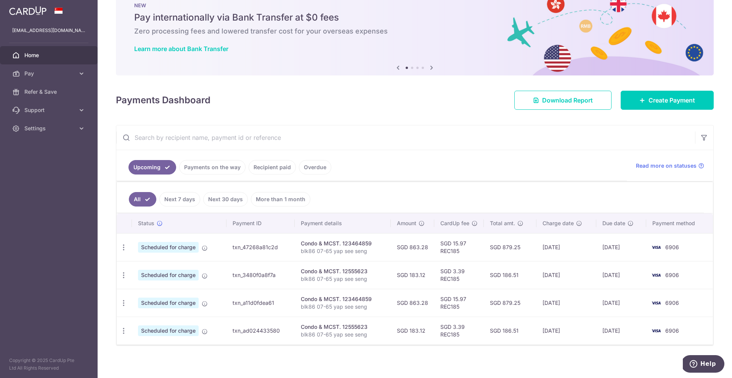
scroll to position [26, 0]
